Goal: Task Accomplishment & Management: Complete application form

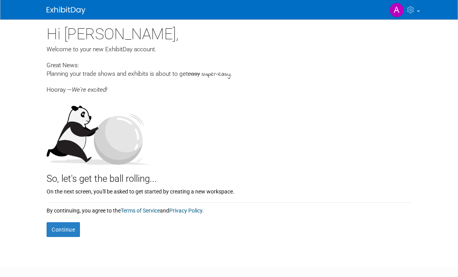
click at [66, 228] on button "Continue" at bounding box center [63, 229] width 33 height 15
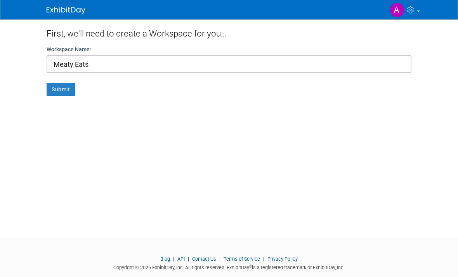
type input "Meaty Eats"
click at [62, 93] on button "Submit" at bounding box center [61, 89] width 28 height 13
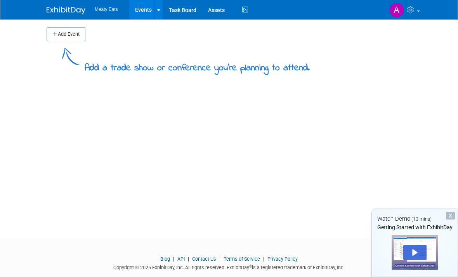
click at [75, 35] on button "Add Event" at bounding box center [66, 34] width 39 height 14
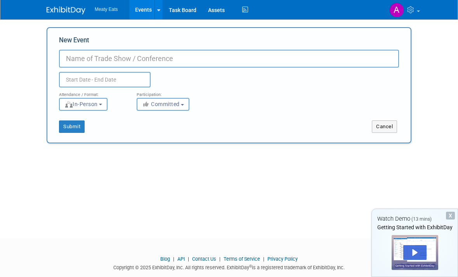
click at [155, 14] on link at bounding box center [159, 9] width 8 height 19
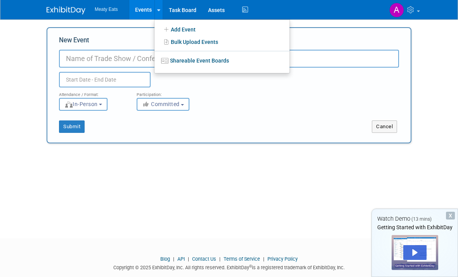
click at [119, 60] on input "New Event" at bounding box center [229, 59] width 340 height 18
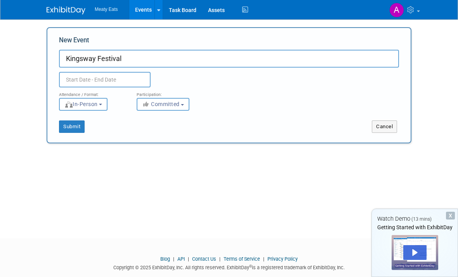
type input "Kingsway Festival"
click at [121, 77] on input "text" at bounding box center [105, 80] width 92 height 16
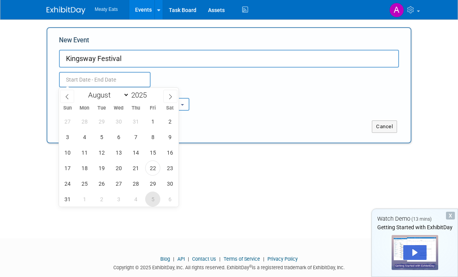
click at [155, 199] on span "5" at bounding box center [152, 199] width 15 height 15
type input "Sep 5, 2025 to Sep 5, 2025"
click at [169, 98] on icon at bounding box center [170, 96] width 5 height 5
select select "8"
click at [69, 139] on span "7" at bounding box center [67, 136] width 15 height 15
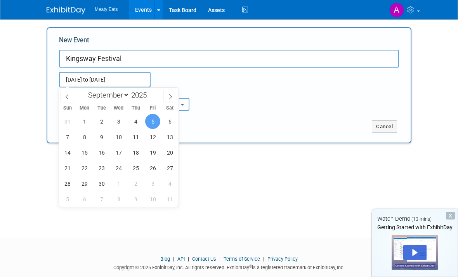
type input "Sep 5, 2025 to Sep 7, 2025"
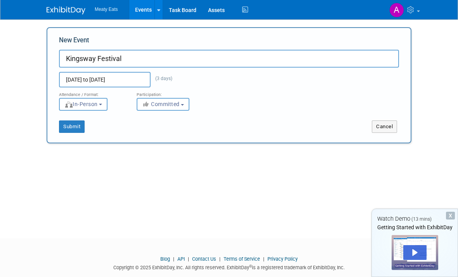
click at [75, 129] on button "Submit" at bounding box center [72, 126] width 26 height 12
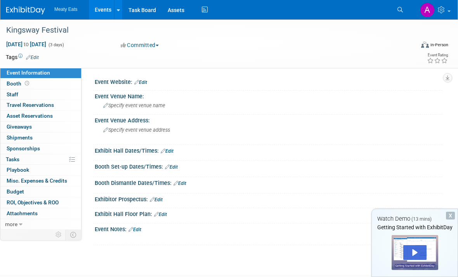
click at [17, 85] on span "Booth" at bounding box center [19, 83] width 24 height 6
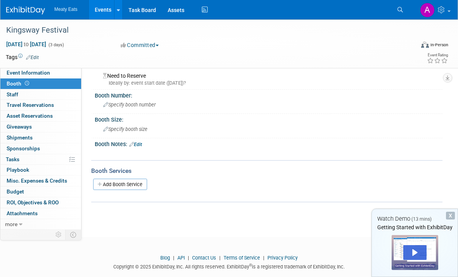
scroll to position [18, 0]
click at [44, 117] on span "Asset Reservations 0" at bounding box center [30, 116] width 46 height 6
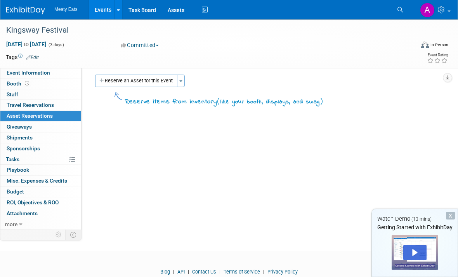
scroll to position [0, 0]
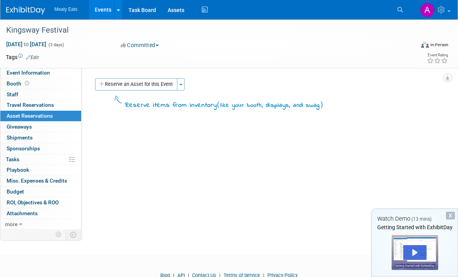
click at [181, 7] on link "Assets" at bounding box center [176, 9] width 28 height 19
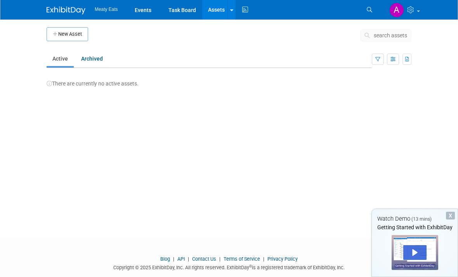
click at [82, 36] on button "New Asset" at bounding box center [68, 34] width 42 height 14
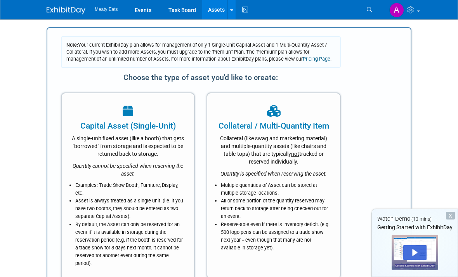
click at [105, 14] on ul "Meaty Eats Events Task Board Assets New Asset Bulk Upload Assets Storage Locati…" at bounding box center [172, 9] width 155 height 19
click at [146, 10] on link "Events" at bounding box center [143, 9] width 28 height 19
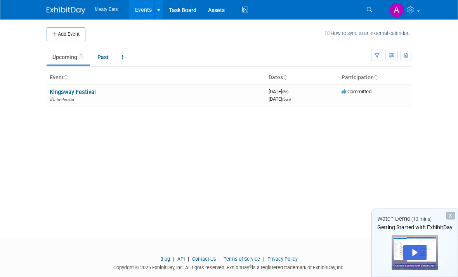
click at [106, 94] on td "Kingsway Festival In-Person" at bounding box center [156, 95] width 219 height 22
click at [70, 89] on link "Kingsway Festival" at bounding box center [73, 92] width 46 height 7
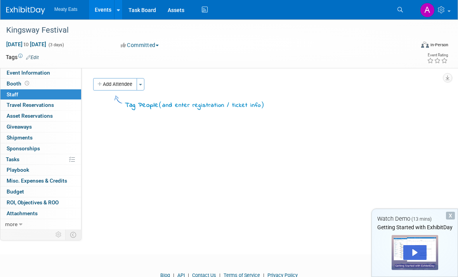
click at [59, 106] on link "0 Travel Reservations 0" at bounding box center [40, 105] width 81 height 10
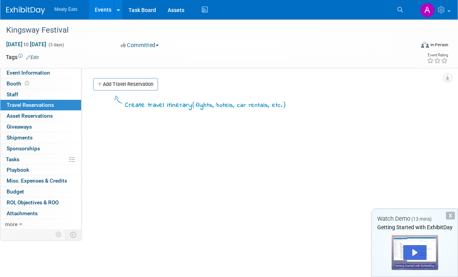
click at [53, 115] on link "0 Asset Reservations 0" at bounding box center [40, 116] width 81 height 10
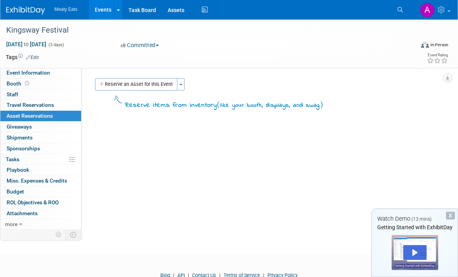
click at [44, 157] on link "0% Tasks 0%" at bounding box center [40, 159] width 81 height 10
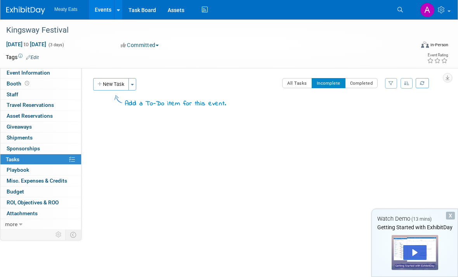
click at [36, 170] on link "0 Playbook 0" at bounding box center [40, 170] width 81 height 10
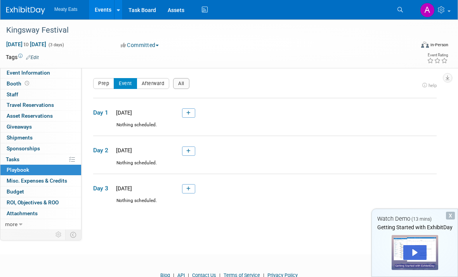
click at [45, 178] on span "Misc. Expenses & Credits 0" at bounding box center [37, 181] width 61 height 6
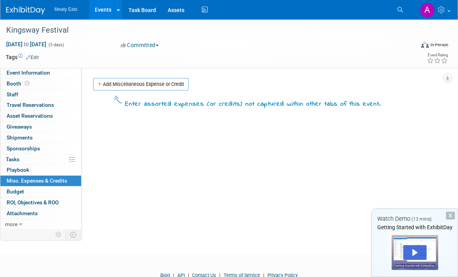
click at [43, 190] on link "Budget" at bounding box center [40, 191] width 81 height 10
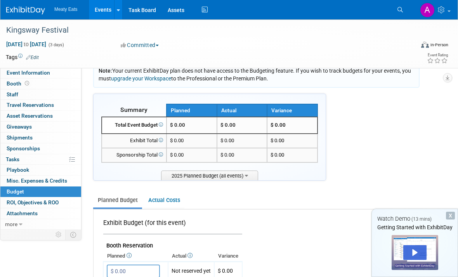
scroll to position [19, 0]
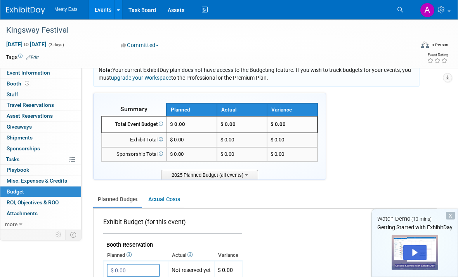
click at [25, 221] on link "more" at bounding box center [40, 224] width 81 height 10
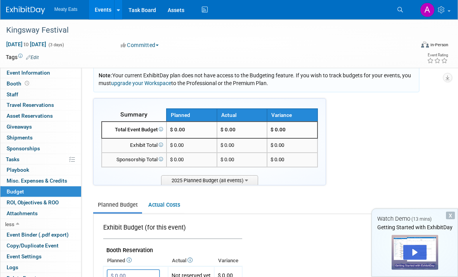
scroll to position [0, 0]
